Goal: Navigation & Orientation: Go to known website

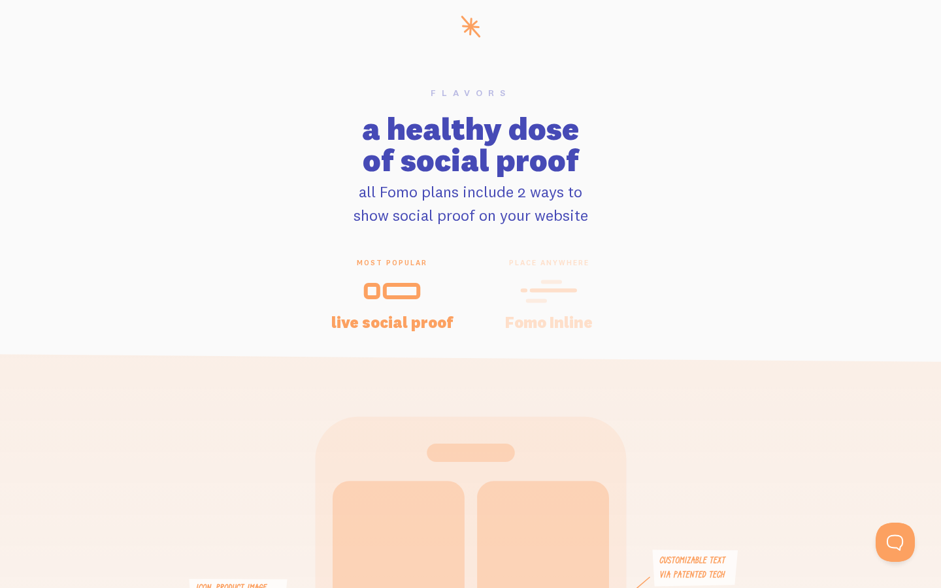
scroll to position [0, 20]
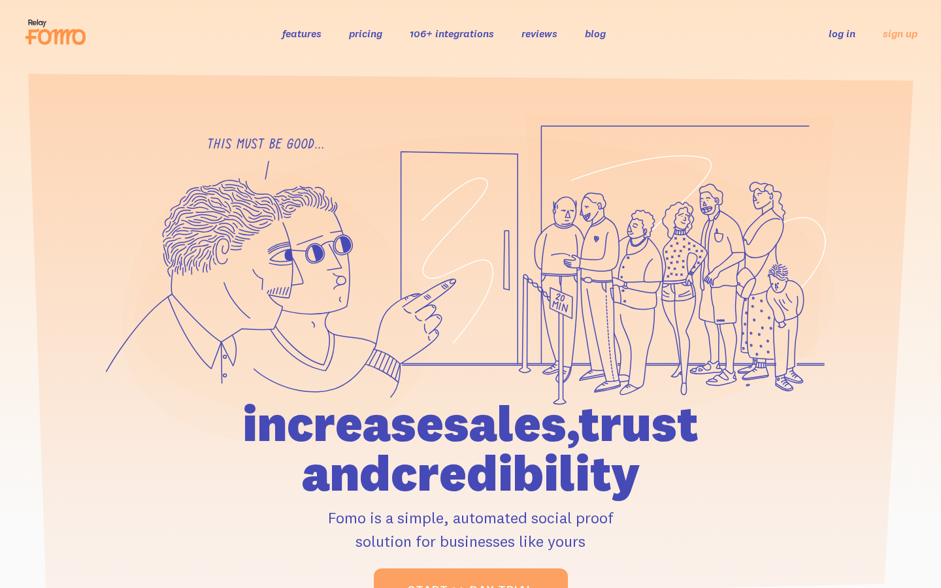
scroll to position [6435, 0]
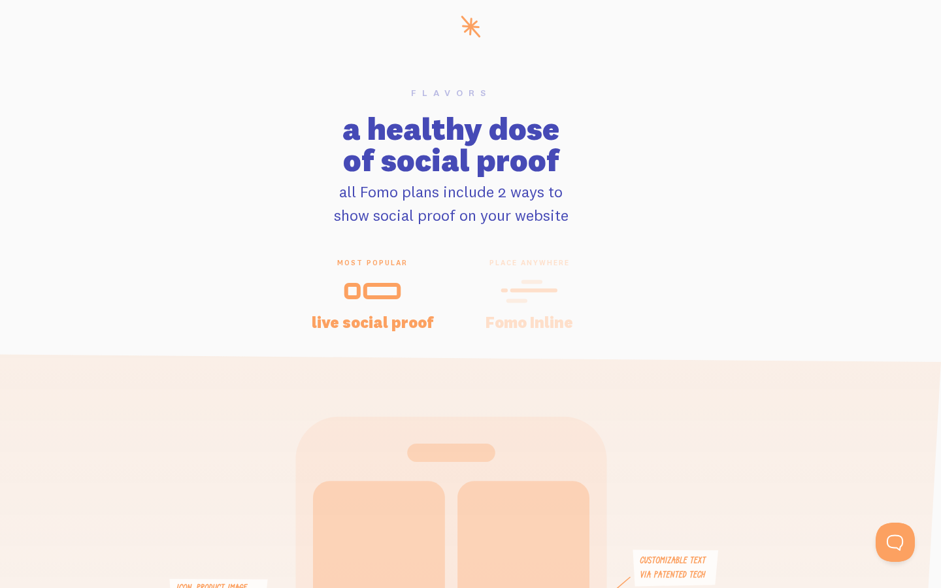
scroll to position [0, 20]
